Goal: Transaction & Acquisition: Obtain resource

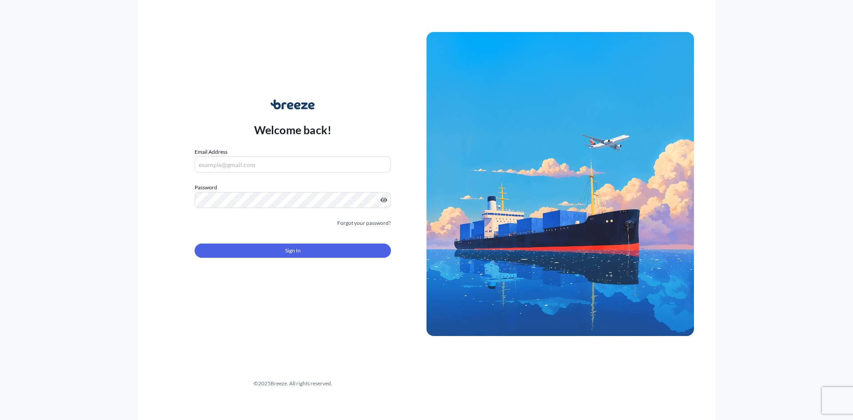
type input "[PERSON_NAME][EMAIL_ADDRESS][DOMAIN_NAME]"
click at [298, 247] on span "Sign In" at bounding box center [293, 250] width 16 height 9
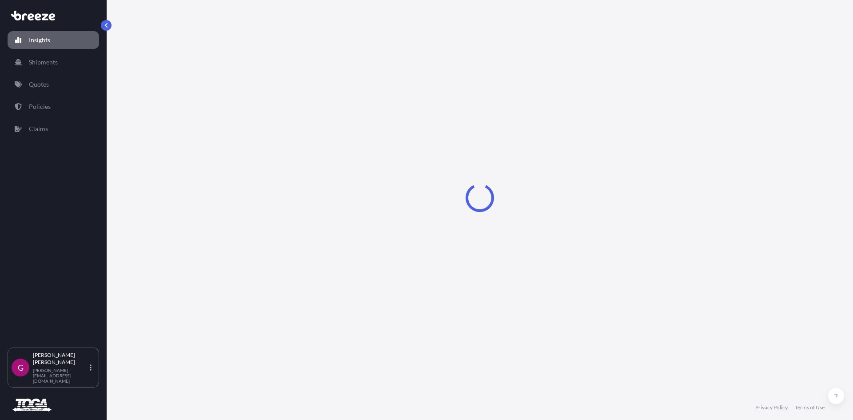
select select "2025"
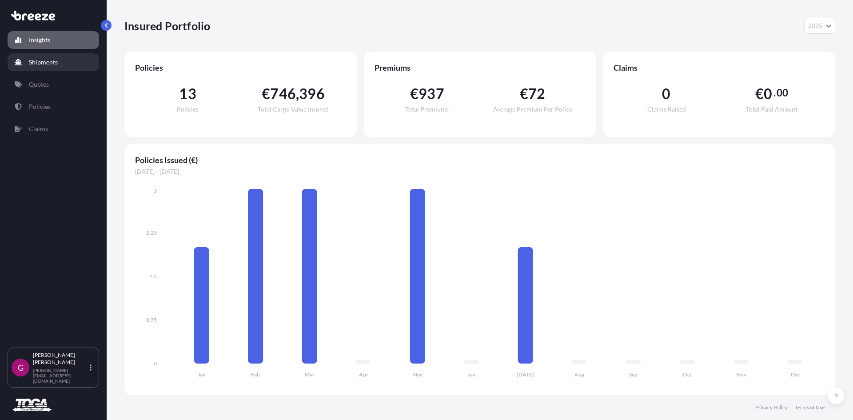
click at [44, 63] on p "Shipments" at bounding box center [43, 62] width 29 height 9
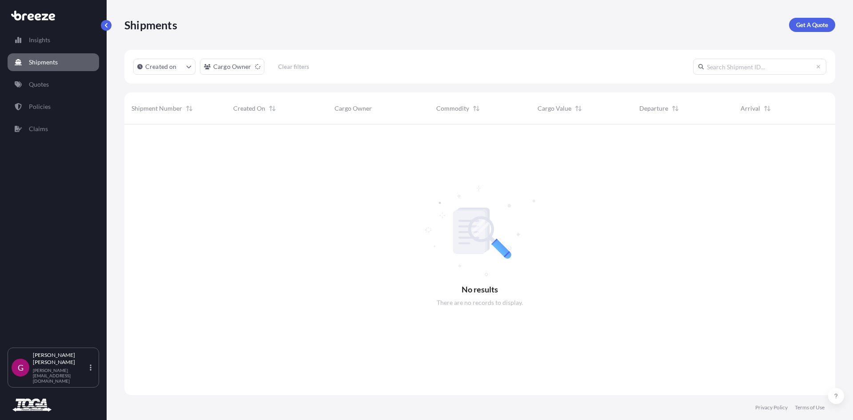
scroll to position [296, 704]
click at [40, 64] on p "Shipments" at bounding box center [43, 62] width 29 height 9
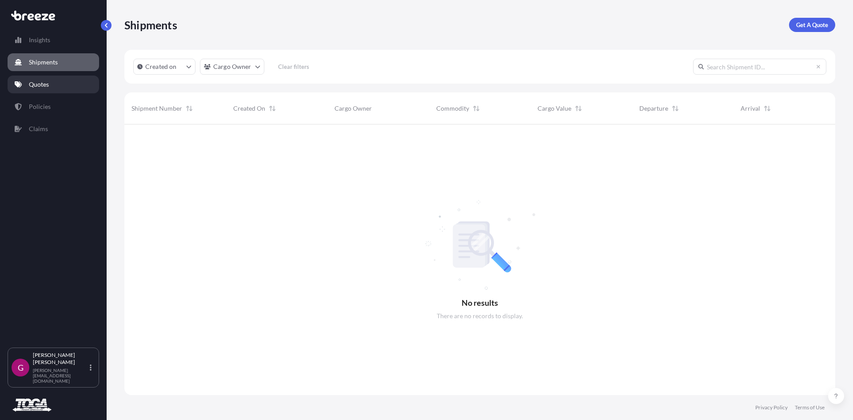
click at [42, 81] on p "Quotes" at bounding box center [39, 84] width 20 height 9
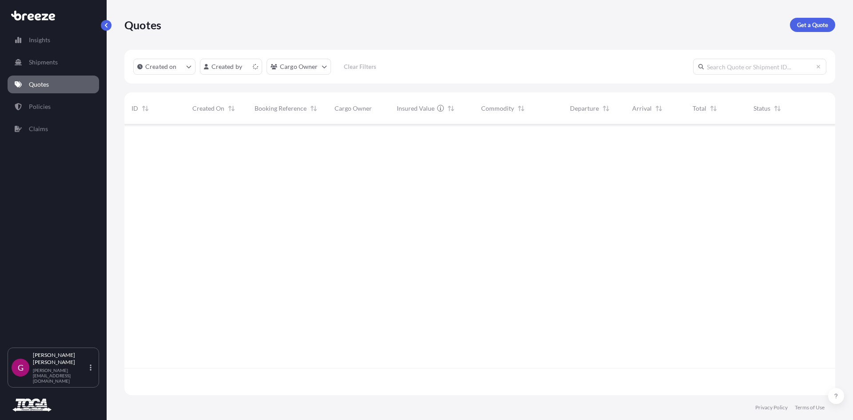
scroll to position [269, 704]
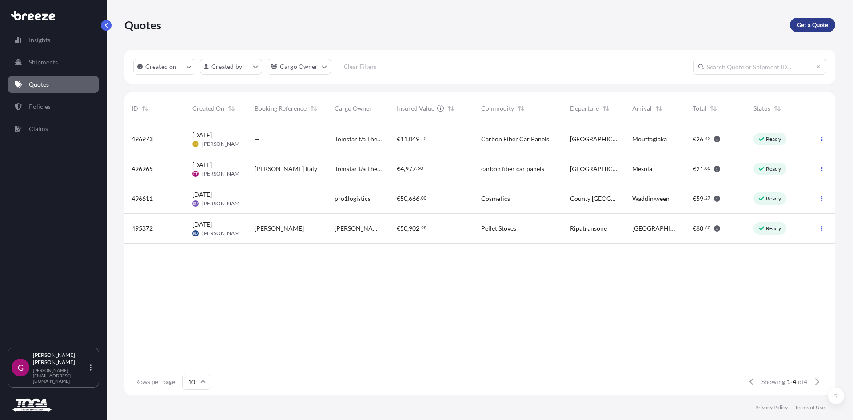
click at [797, 25] on p "Get a Quote" at bounding box center [812, 24] width 31 height 9
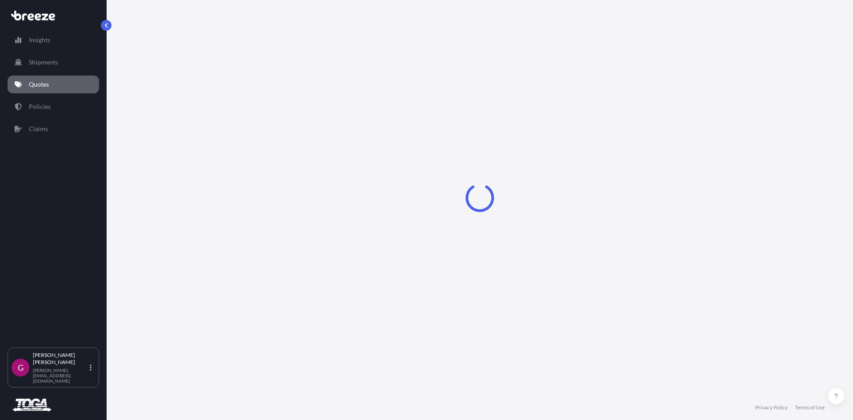
select select "Sea"
select select "1"
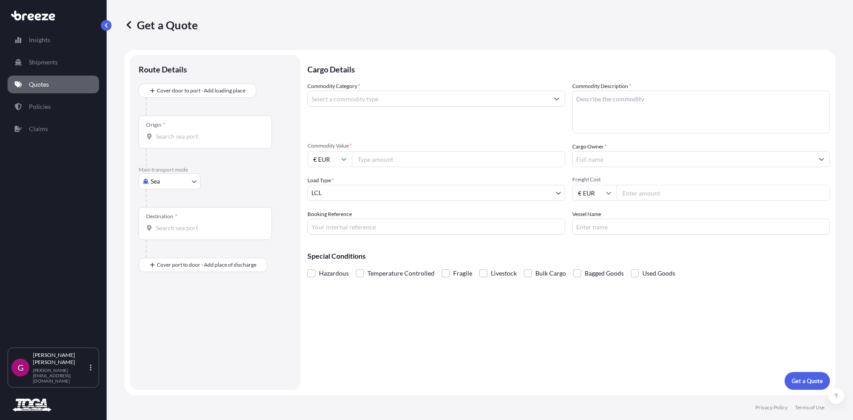
click at [170, 135] on input "Origin *" at bounding box center [208, 136] width 105 height 9
click at [167, 138] on input "Origin *" at bounding box center [208, 136] width 105 height 9
drag, startPoint x: 195, startPoint y: 135, endPoint x: 150, endPoint y: 135, distance: 45.3
click at [150, 135] on div "31620 [GEOGRAPHIC_DATA]" at bounding box center [205, 136] width 118 height 9
type input "[GEOGRAPHIC_DATA]"
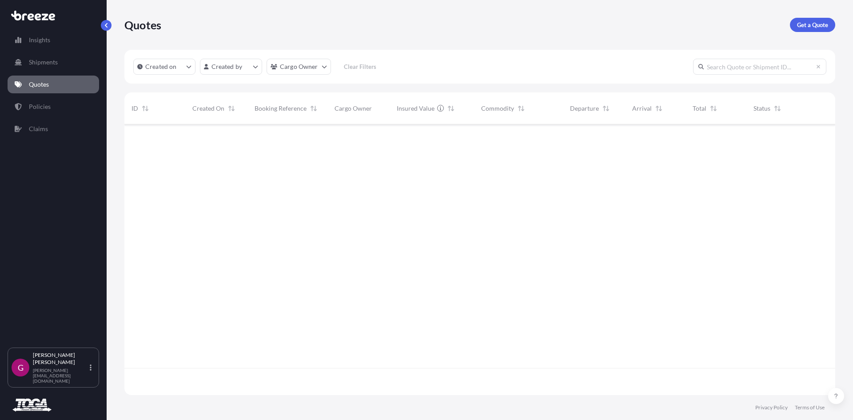
scroll to position [269, 704]
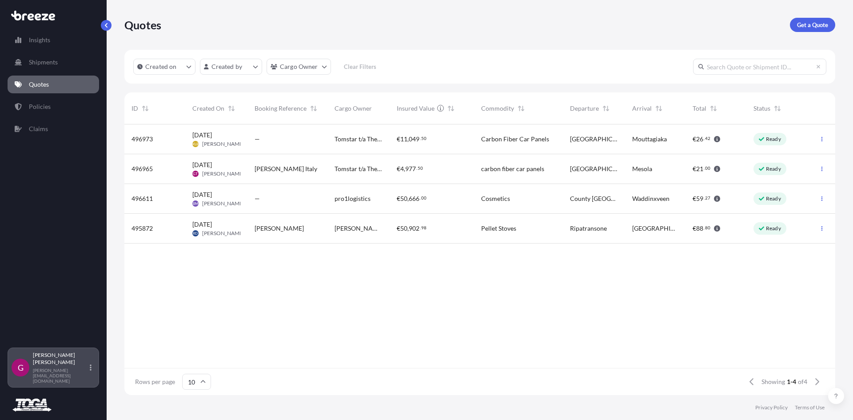
click at [58, 375] on div "Gary Tracey [EMAIL_ADDRESS][DOMAIN_NAME]" at bounding box center [64, 367] width 62 height 32
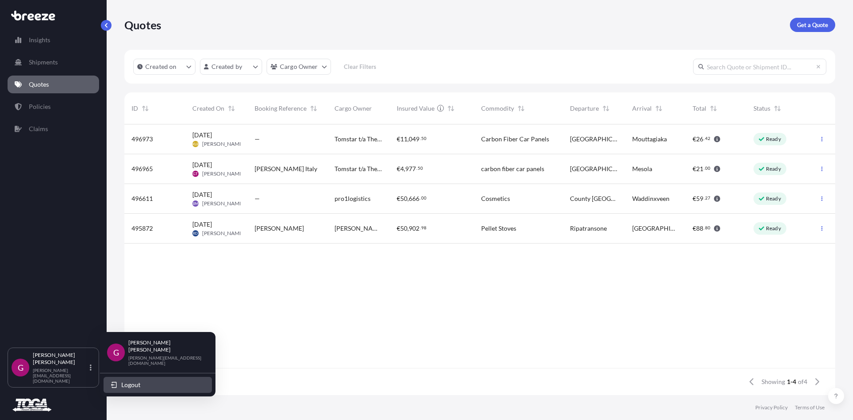
click at [120, 377] on button "Logout" at bounding box center [157, 385] width 108 height 16
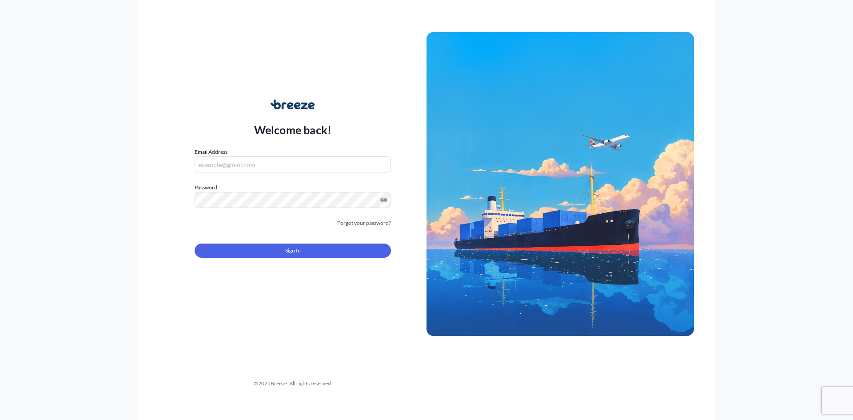
type input "[PERSON_NAME][EMAIL_ADDRESS][DOMAIN_NAME]"
